Goal: Navigation & Orientation: Find specific page/section

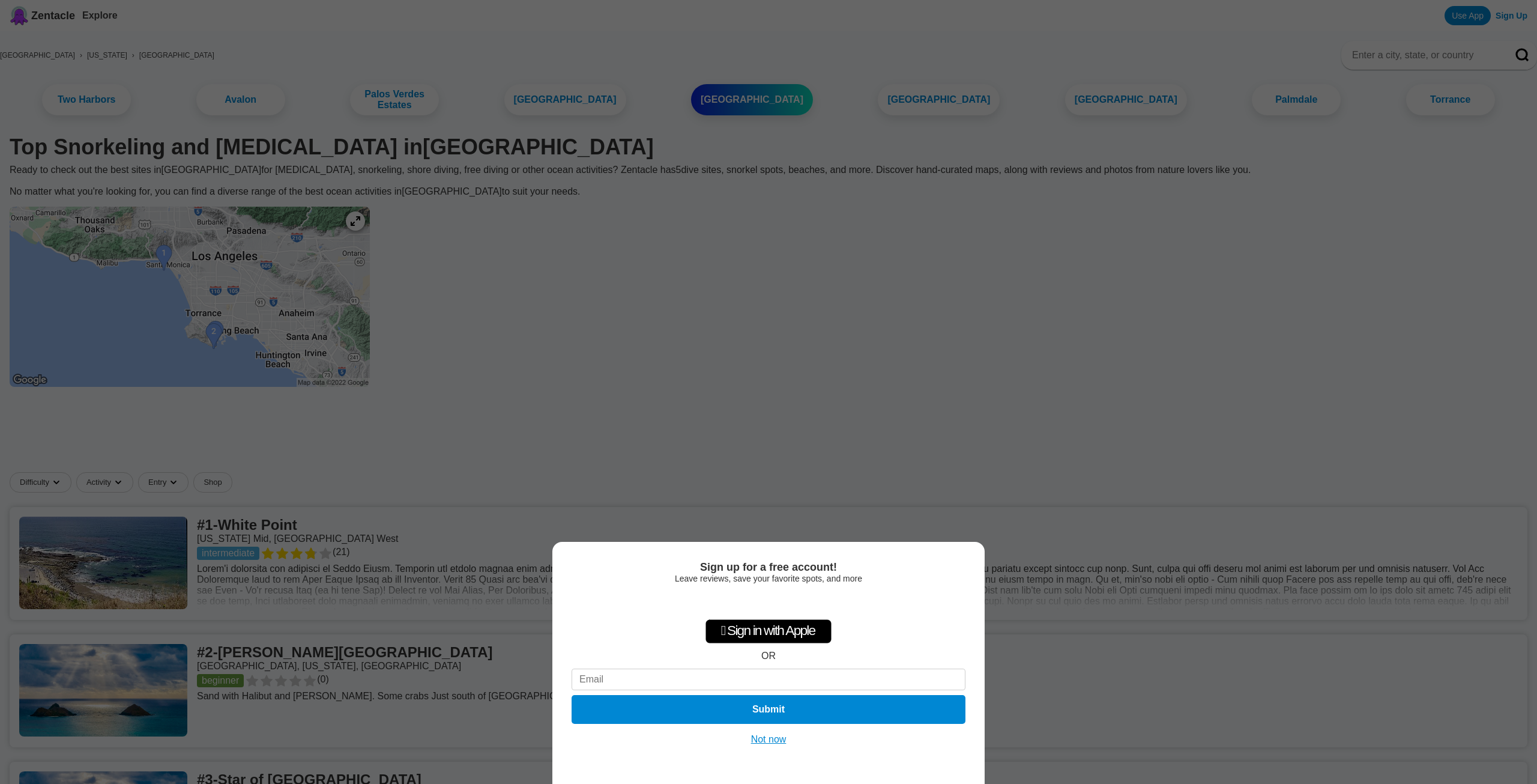
click at [759, 738] on button "Not now" at bounding box center [769, 738] width 43 height 12
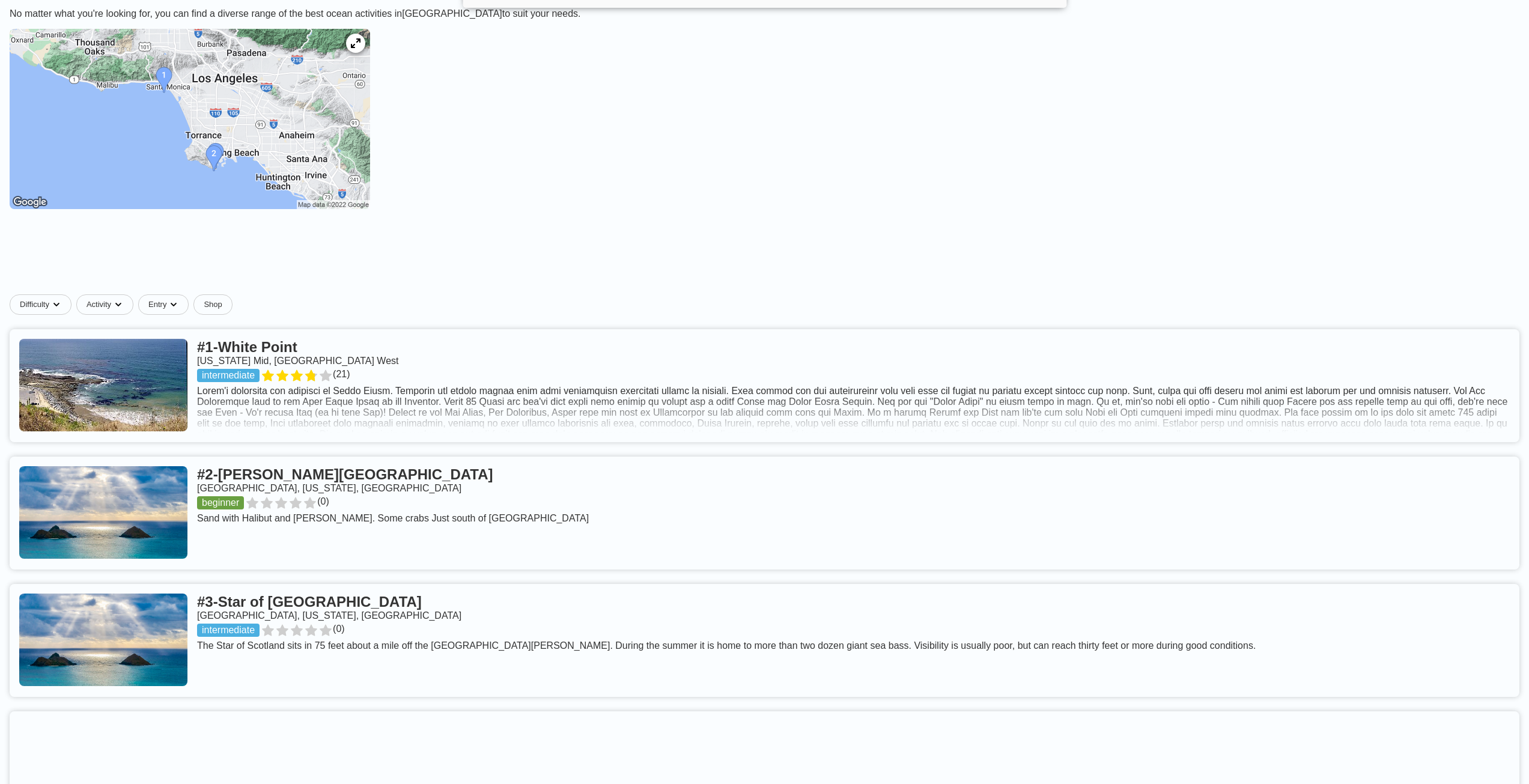
scroll to position [180, 0]
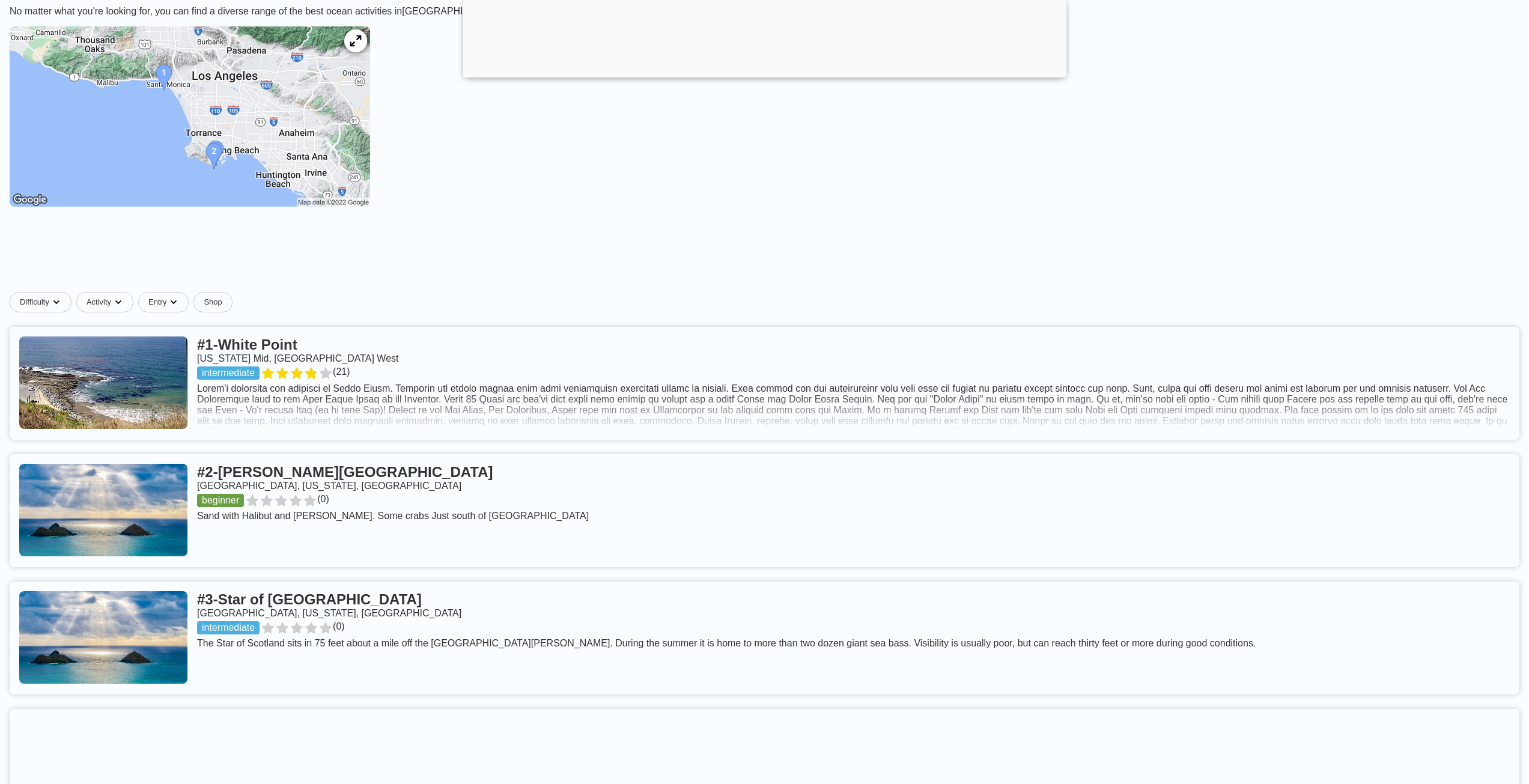
click at [361, 46] on icon at bounding box center [356, 41] width 11 height 11
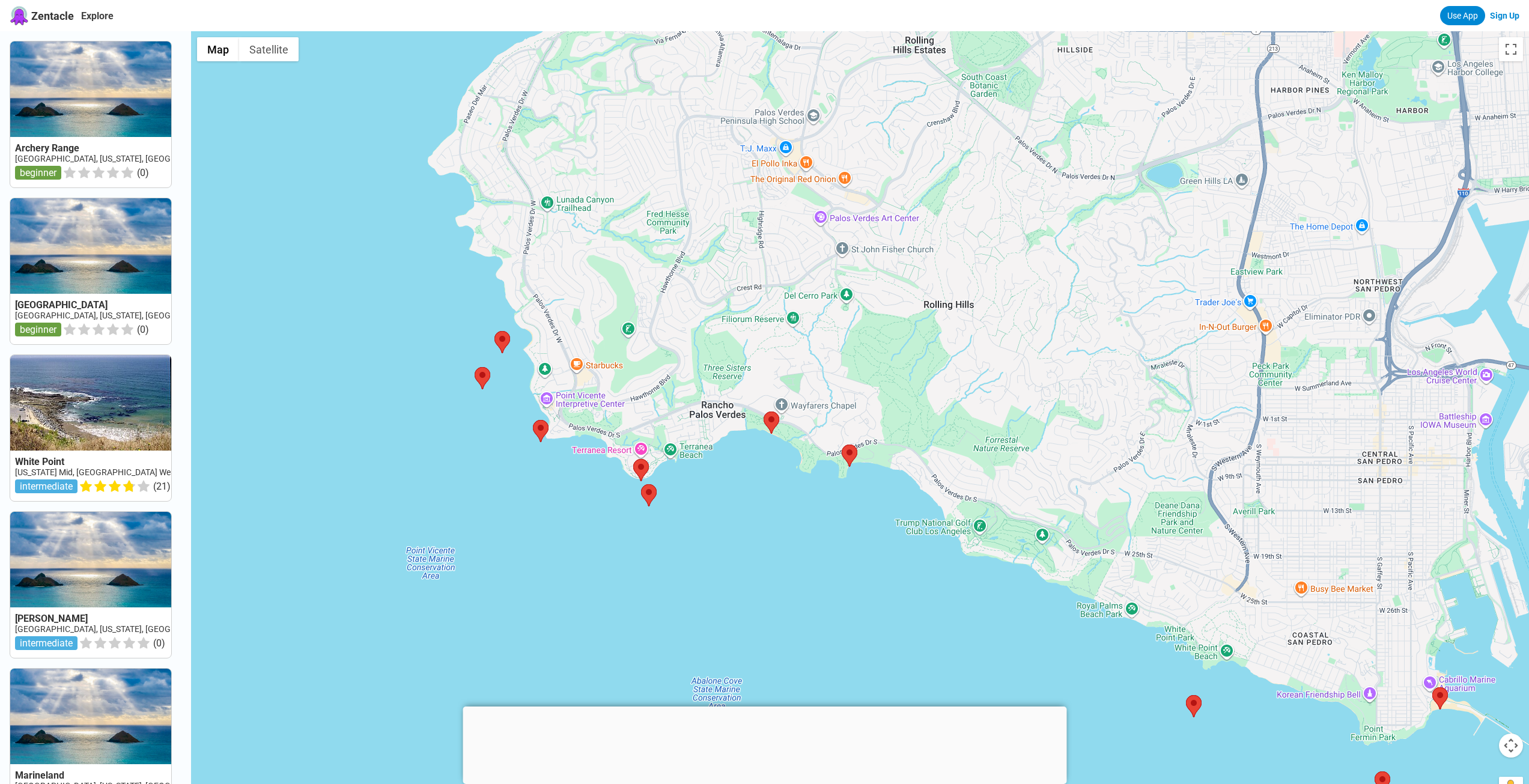
drag, startPoint x: 779, startPoint y: 415, endPoint x: 963, endPoint y: 420, distance: 184.1
click at [963, 420] on div at bounding box center [859, 423] width 1338 height 784
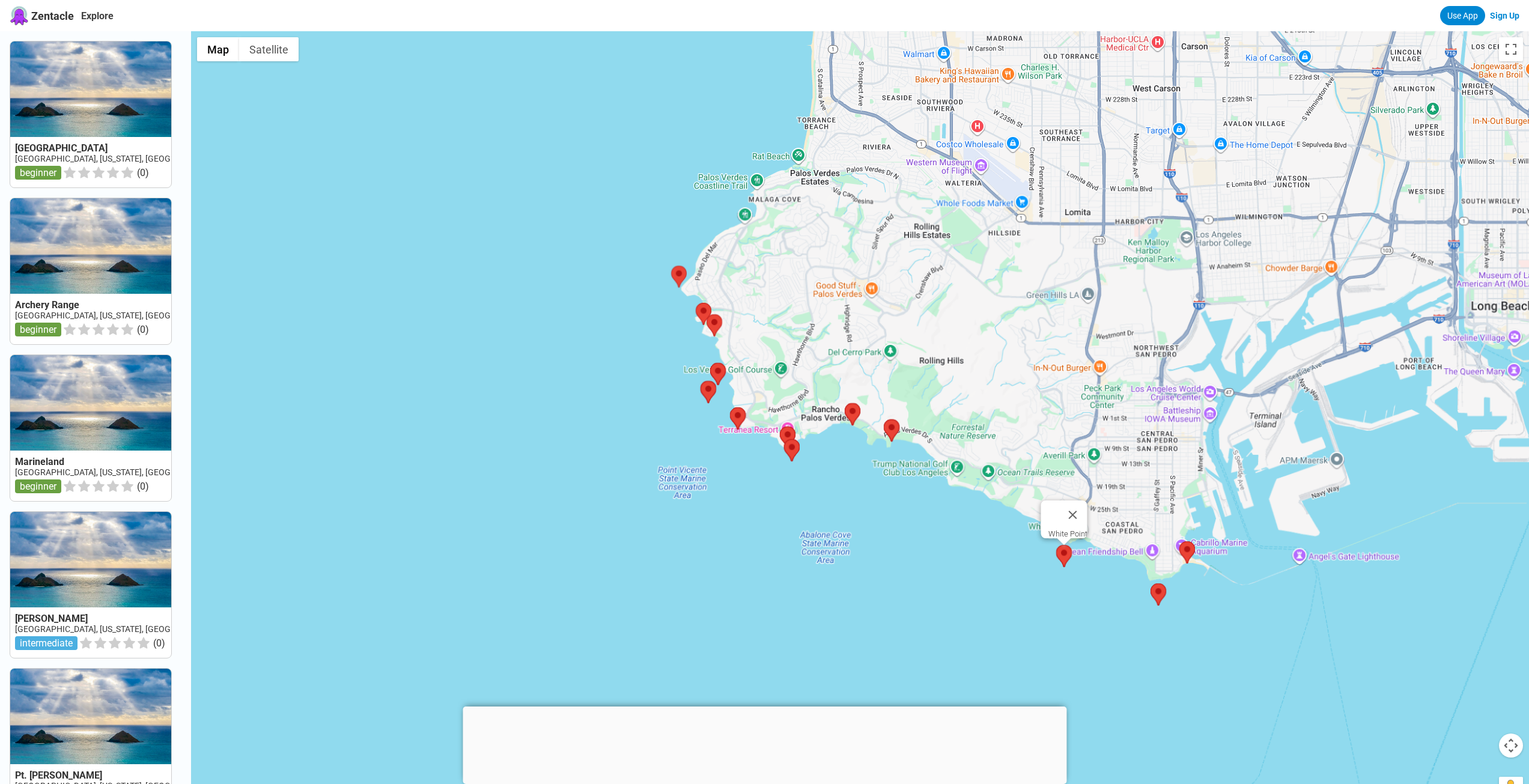
click at [1056, 544] on area at bounding box center [1056, 544] width 0 height 0
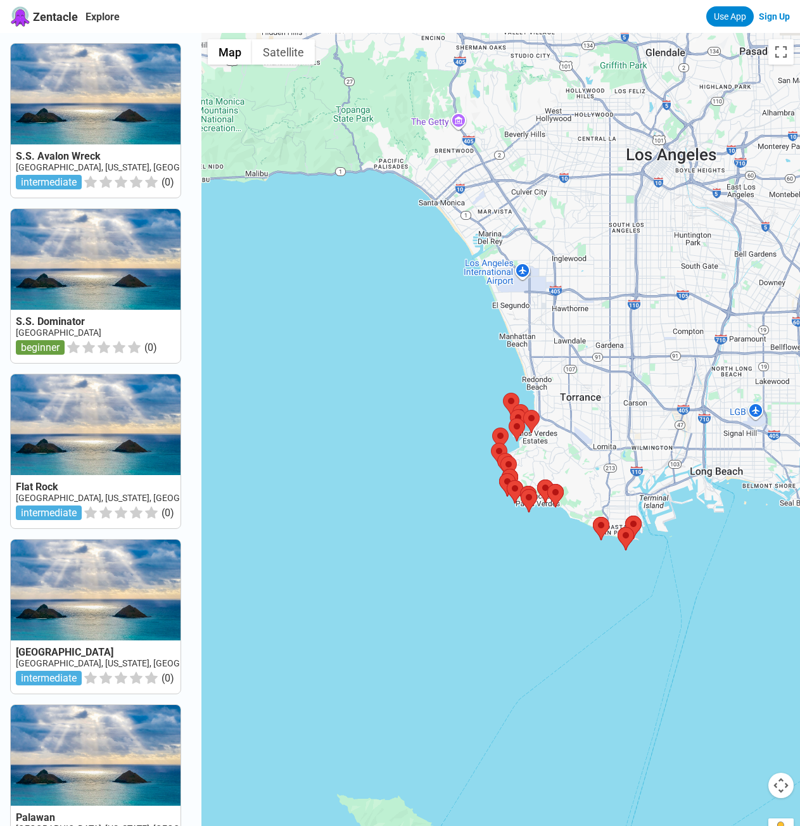
drag, startPoint x: 637, startPoint y: 443, endPoint x: 583, endPoint y: 441, distance: 54.5
click at [583, 441] on div at bounding box center [500, 446] width 599 height 826
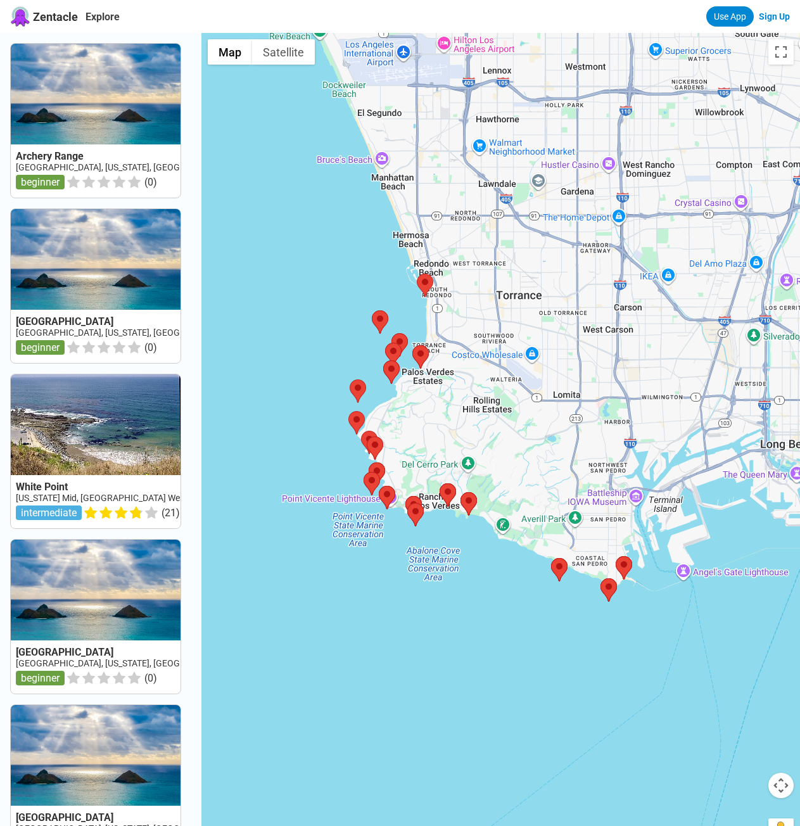
drag, startPoint x: 375, startPoint y: 425, endPoint x: 434, endPoint y: 426, distance: 59.6
click at [434, 426] on div at bounding box center [500, 446] width 599 height 826
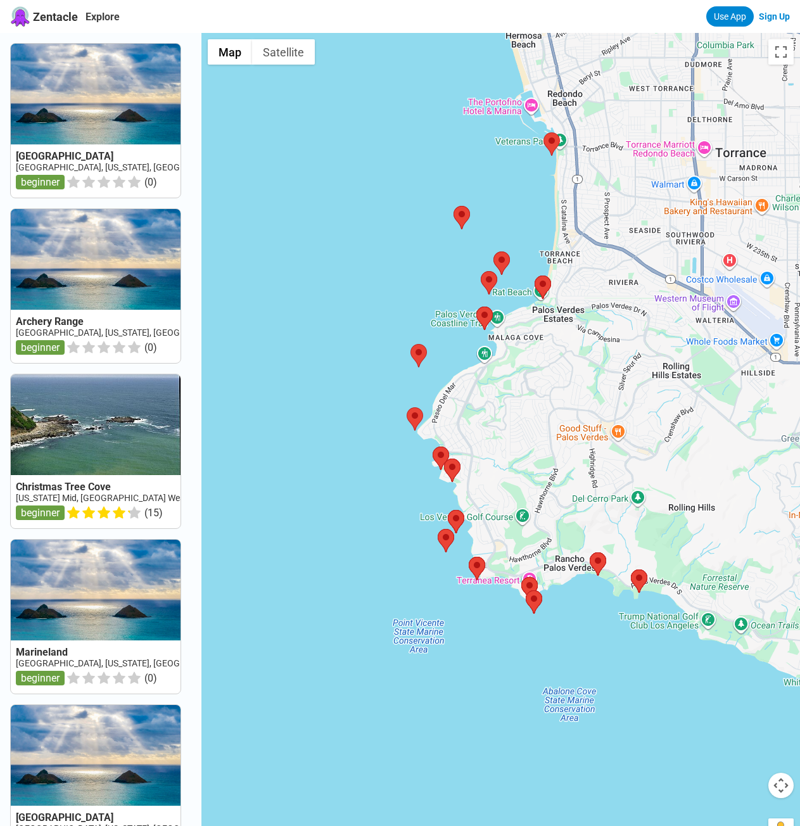
drag, startPoint x: 482, startPoint y: 424, endPoint x: 588, endPoint y: 441, distance: 107.3
click at [587, 440] on div at bounding box center [500, 446] width 599 height 826
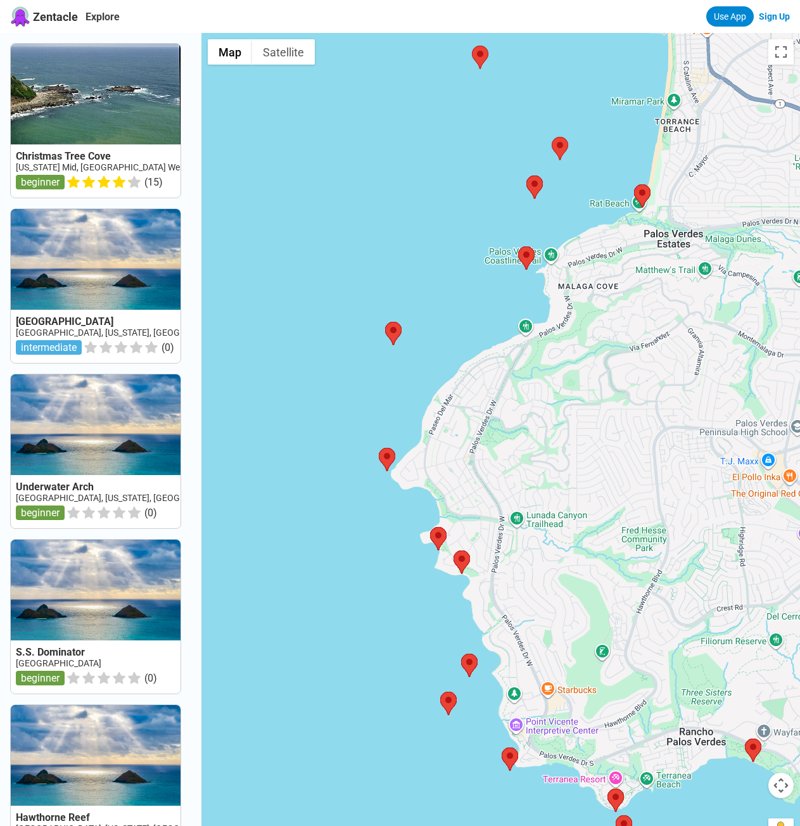
drag, startPoint x: 550, startPoint y: 348, endPoint x: 587, endPoint y: 448, distance: 106.6
click at [587, 448] on div at bounding box center [500, 446] width 599 height 826
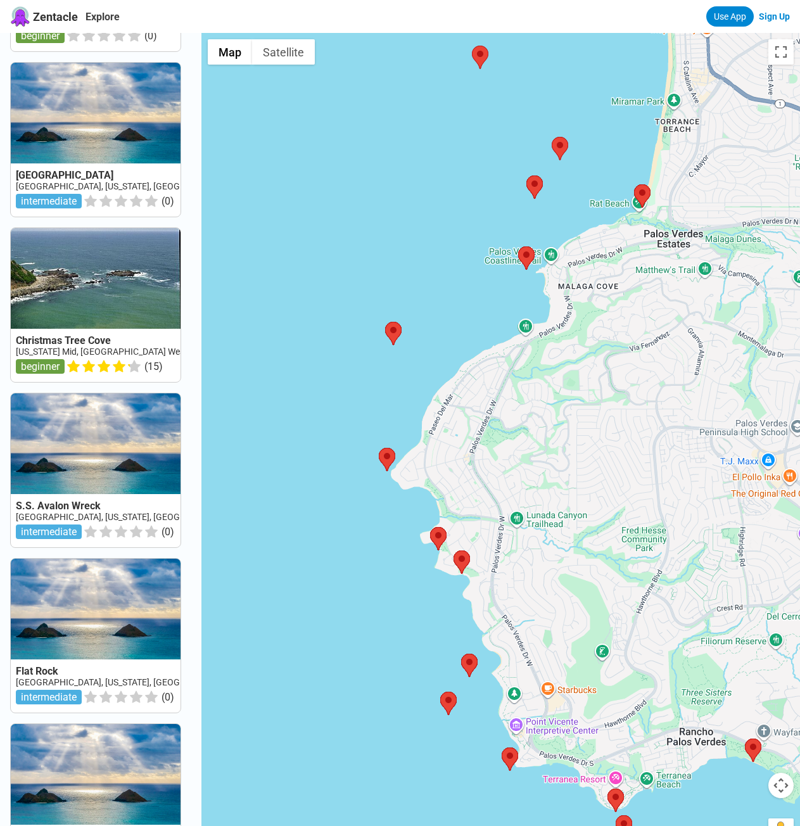
scroll to position [129, 0]
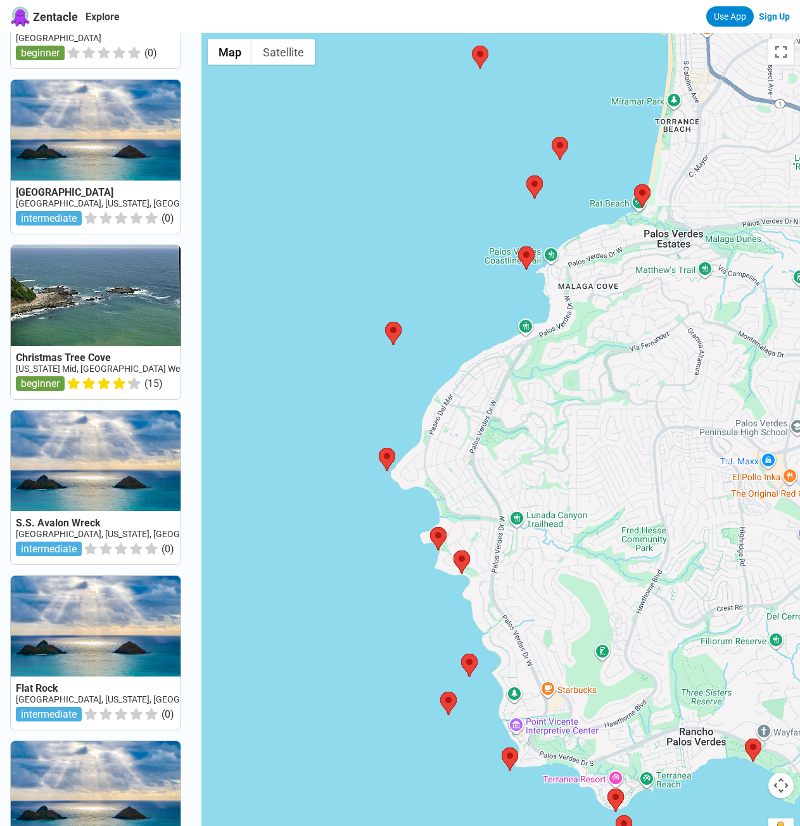
click at [139, 342] on link at bounding box center [96, 322] width 170 height 154
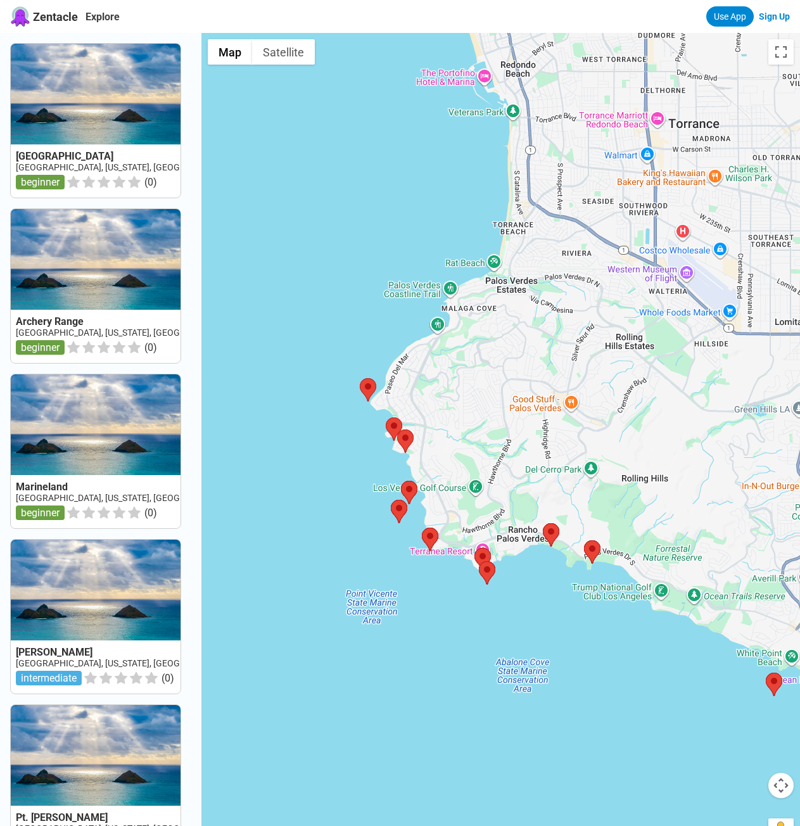
drag, startPoint x: 412, startPoint y: 355, endPoint x: 469, endPoint y: 445, distance: 106.1
click at [469, 445] on div at bounding box center [500, 446] width 599 height 826
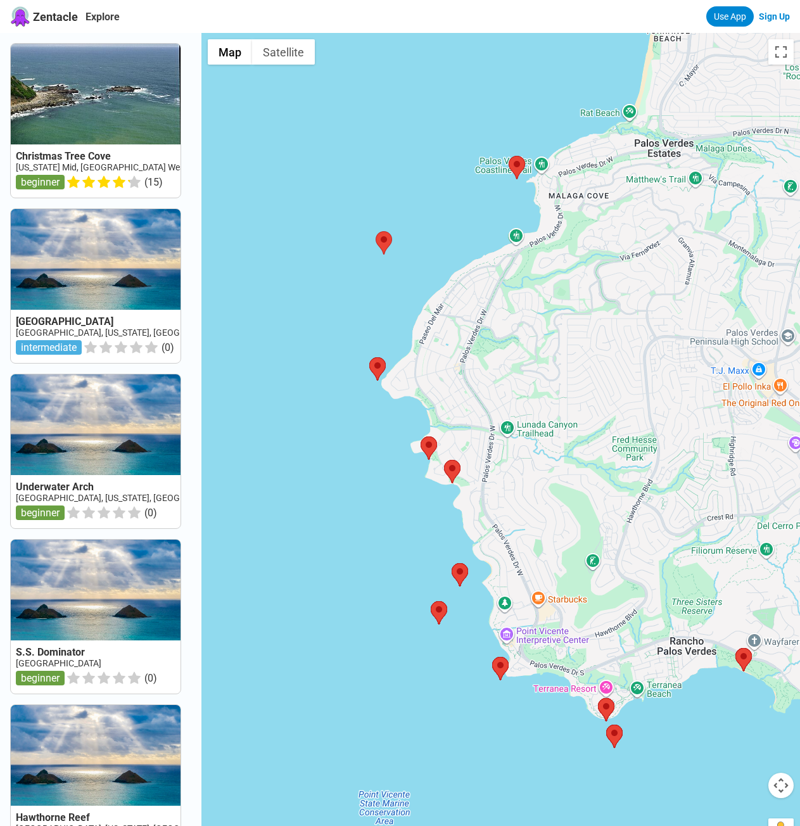
drag, startPoint x: 431, startPoint y: 371, endPoint x: 495, endPoint y: 398, distance: 69.8
click at [496, 396] on div at bounding box center [500, 446] width 599 height 826
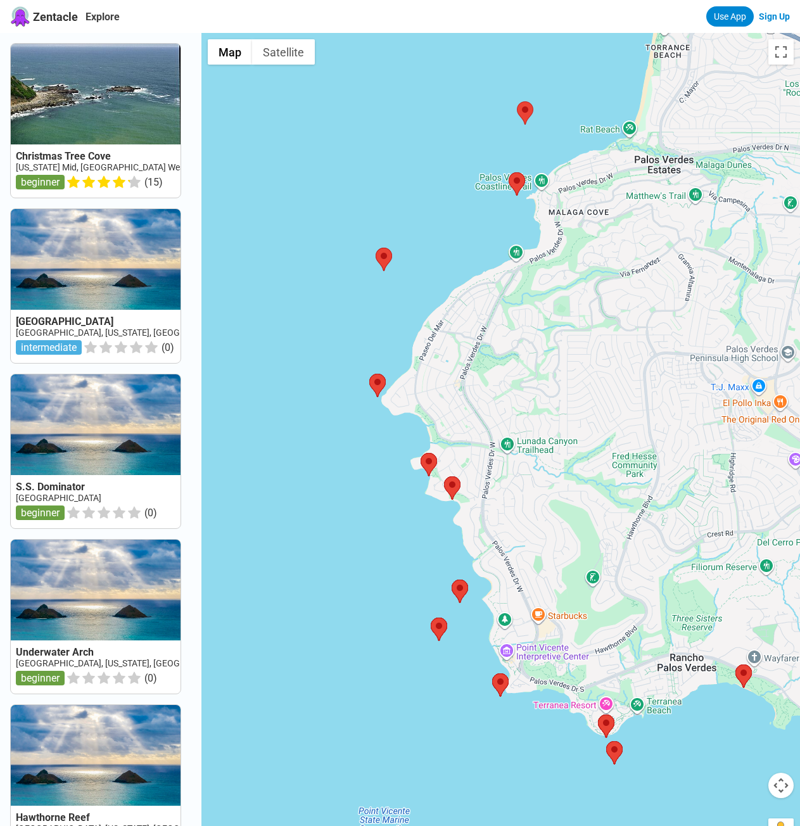
click at [388, 114] on div at bounding box center [500, 446] width 599 height 826
